Goal: Task Accomplishment & Management: Use online tool/utility

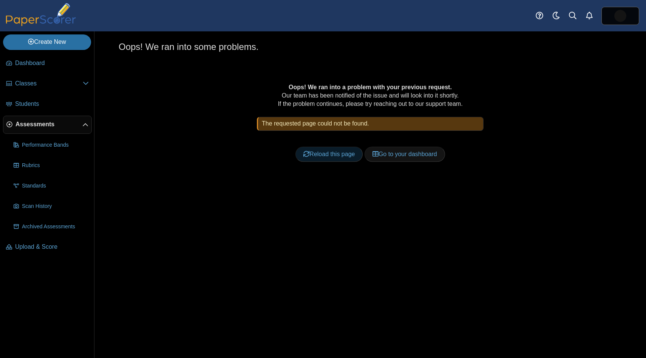
click at [338, 155] on link "Reload this page" at bounding box center [329, 154] width 67 height 15
click at [344, 154] on link "Reload this page" at bounding box center [329, 154] width 67 height 15
